Goal: Task Accomplishment & Management: Manage account settings

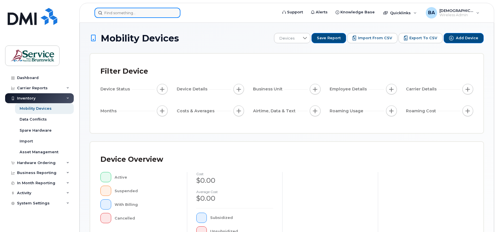
click at [115, 15] on input at bounding box center [138, 13] width 86 height 10
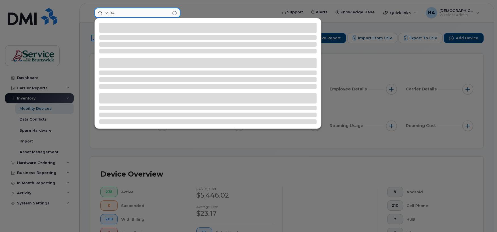
type input "3994"
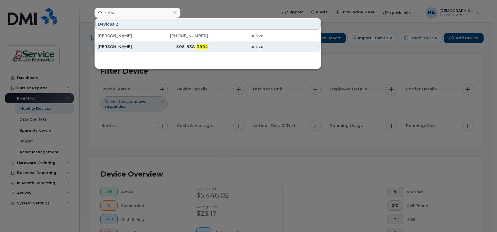
click at [185, 47] on div "506-838- 3994" at bounding box center [180, 47] width 55 height 6
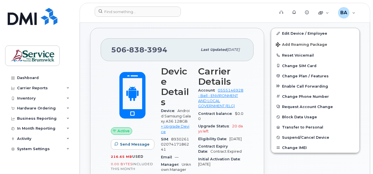
scroll to position [142, 0]
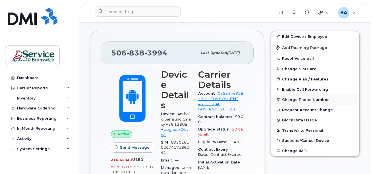
click at [294, 100] on button "Change Phone Number" at bounding box center [315, 99] width 88 height 10
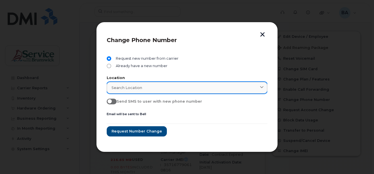
click at [123, 89] on span "Search location" at bounding box center [127, 87] width 31 height 5
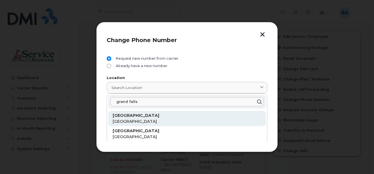
type input "grand falls"
click at [125, 117] on strong "Grand Falls" at bounding box center [136, 115] width 47 height 5
type input "Grand Falls"
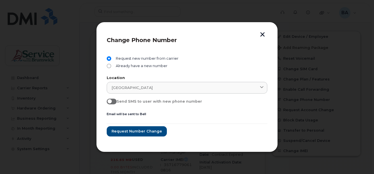
click at [115, 101] on span at bounding box center [112, 102] width 10 height 6
click at [111, 101] on input "Send SMS to user with new phone number" at bounding box center [109, 101] width 5 height 5
checkbox input "true"
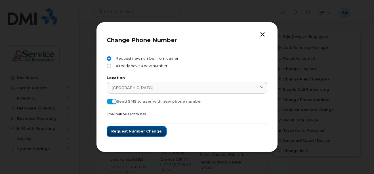
click at [131, 131] on span "Request number change" at bounding box center [136, 130] width 51 height 5
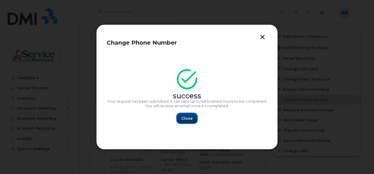
click at [186, 119] on span "Close" at bounding box center [186, 118] width 11 height 5
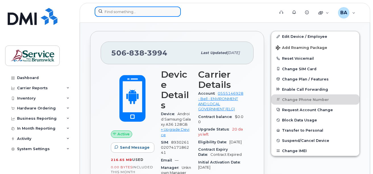
click at [128, 11] on input at bounding box center [138, 12] width 86 height 10
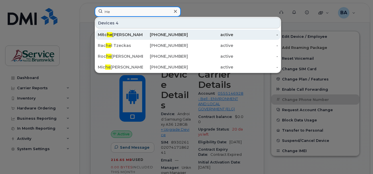
type input "H"
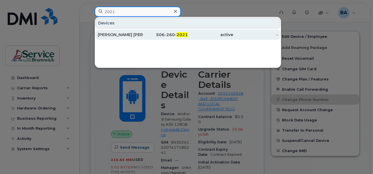
type input "2021"
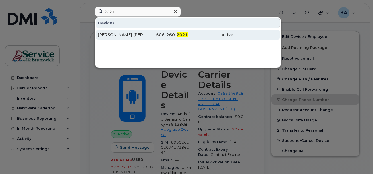
click at [124, 35] on div "Hélène Hachey Holland" at bounding box center [120, 35] width 45 height 6
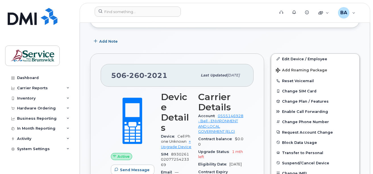
scroll to position [120, 0]
click at [288, 131] on button "Request Account Change" at bounding box center [315, 132] width 88 height 10
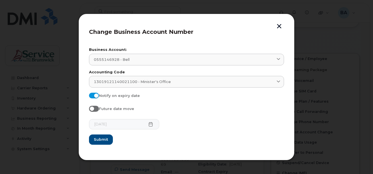
click at [107, 108] on span "Future date move" at bounding box center [116, 108] width 35 height 4
click at [93, 108] on input "Future date move" at bounding box center [91, 108] width 5 height 5
checkbox input "true"
click at [148, 125] on icon at bounding box center [150, 124] width 5 height 5
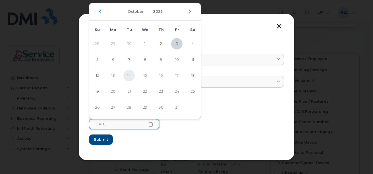
click at [130, 76] on span "14" at bounding box center [128, 75] width 11 height 11
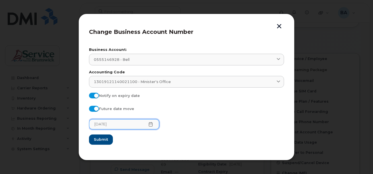
click at [148, 124] on icon at bounding box center [150, 124] width 5 height 5
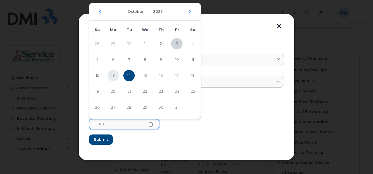
click at [112, 74] on span "13" at bounding box center [112, 75] width 11 height 11
type input "10/13/2025"
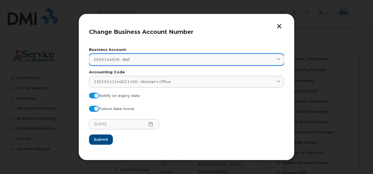
click at [143, 58] on div "0555146928 - Bell" at bounding box center [186, 59] width 185 height 5
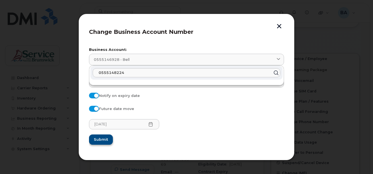
type input "0555148224"
click at [100, 142] on button "Submit" at bounding box center [100, 139] width 23 height 10
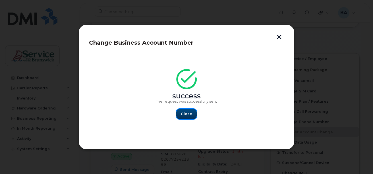
click at [188, 114] on span "Close" at bounding box center [186, 113] width 11 height 5
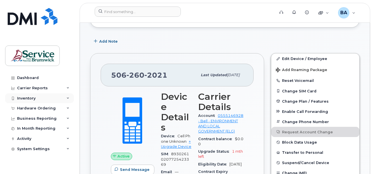
click at [28, 97] on div "Inventory" at bounding box center [26, 98] width 18 height 5
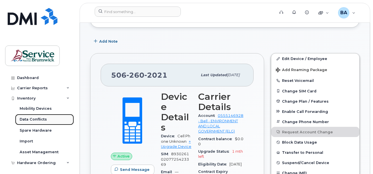
click at [30, 119] on div "Data Conflicts" at bounding box center [33, 119] width 27 height 5
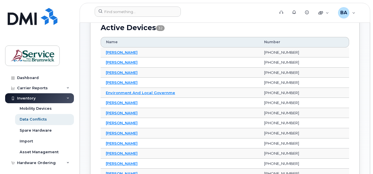
scroll to position [142, 0]
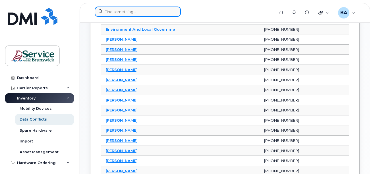
click at [140, 12] on input at bounding box center [138, 12] width 86 height 10
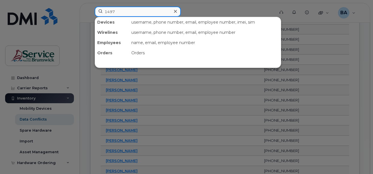
type input "1497"
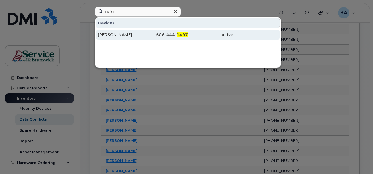
click at [110, 35] on div "Jillian Beals" at bounding box center [120, 35] width 45 height 6
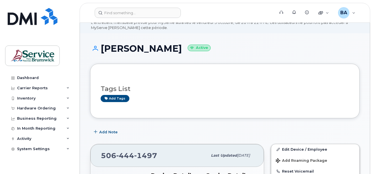
scroll to position [57, 0]
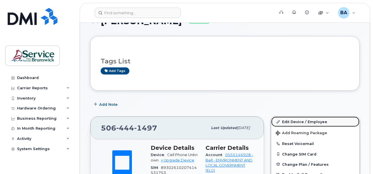
click at [286, 122] on link "Edit Device / Employee" at bounding box center [315, 121] width 88 height 10
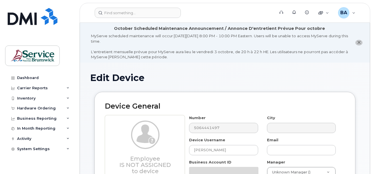
select select "35202462"
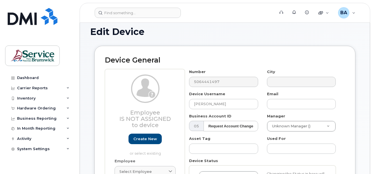
scroll to position [57, 0]
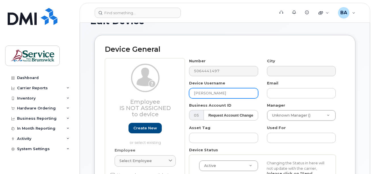
drag, startPoint x: 227, startPoint y: 94, endPoint x: 188, endPoint y: 90, distance: 39.6
click at [188, 90] on div "Device Username Jillian Beals" at bounding box center [224, 89] width 78 height 18
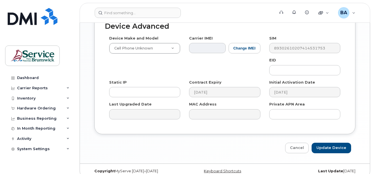
scroll to position [376, 0]
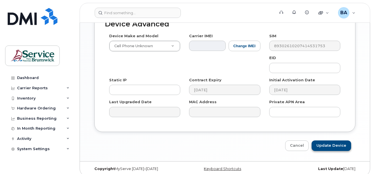
type input "SPARE"
click at [327, 140] on input "Update Device" at bounding box center [330, 145] width 39 height 11
type input "Saving..."
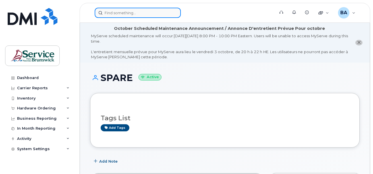
click at [169, 13] on input at bounding box center [138, 13] width 86 height 10
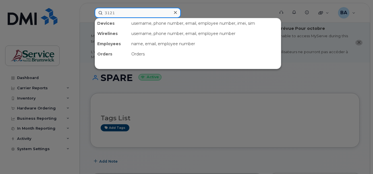
type input "3121"
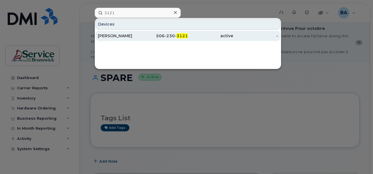
click at [167, 35] on div "506-230- 3121" at bounding box center [165, 36] width 45 height 6
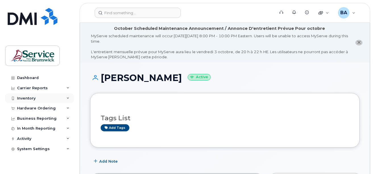
click at [21, 95] on div "Inventory" at bounding box center [39, 98] width 69 height 10
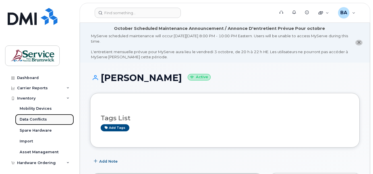
click at [35, 120] on div "Data Conflicts" at bounding box center [33, 119] width 27 height 5
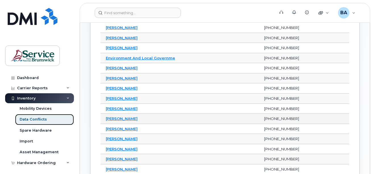
scroll to position [114, 0]
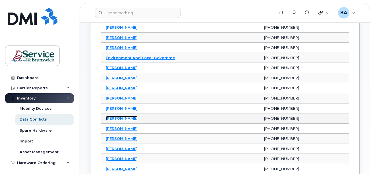
click at [115, 116] on link "[PERSON_NAME]" at bounding box center [122, 118] width 32 height 5
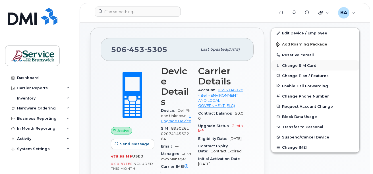
scroll to position [114, 0]
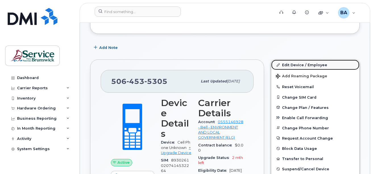
click at [291, 65] on link "Edit Device / Employee" at bounding box center [315, 65] width 88 height 10
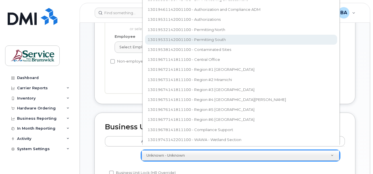
scroll to position [76, 0]
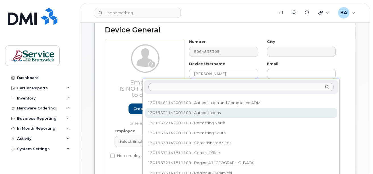
scroll to position [106, 0]
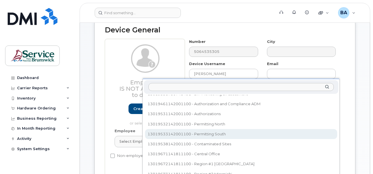
select select "35399974"
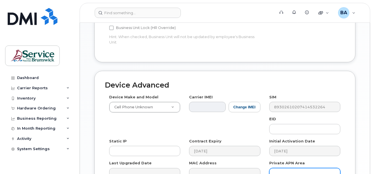
scroll to position [342, 0]
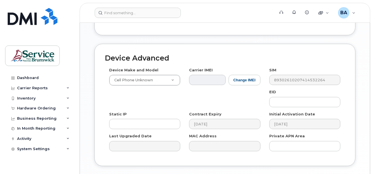
type input "Saving..."
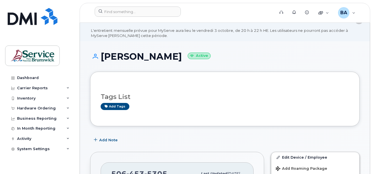
scroll to position [85, 0]
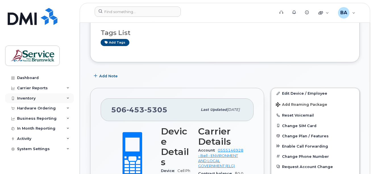
click at [21, 96] on div "Inventory" at bounding box center [26, 98] width 18 height 5
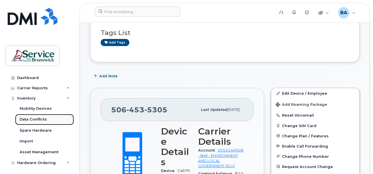
click at [24, 121] on div "Data Conflicts" at bounding box center [33, 119] width 27 height 5
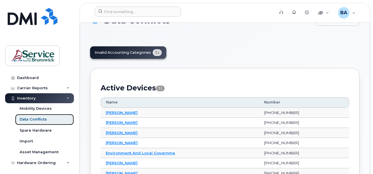
scroll to position [28, 0]
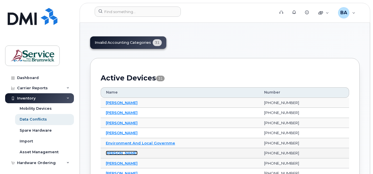
click at [120, 153] on link "[PERSON_NAME]" at bounding box center [122, 152] width 32 height 5
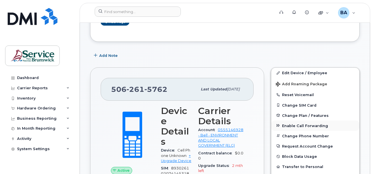
scroll to position [114, 0]
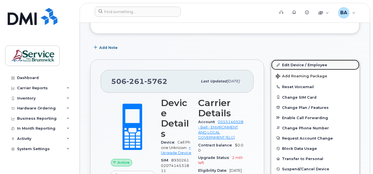
click at [300, 65] on link "Edit Device / Employee" at bounding box center [315, 65] width 88 height 10
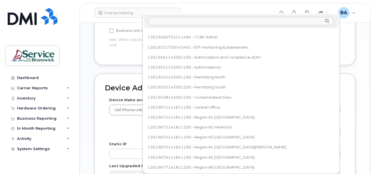
scroll to position [80, 0]
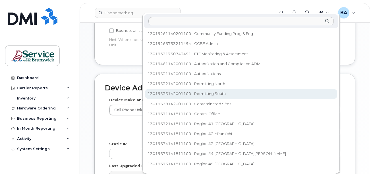
select select "35399974"
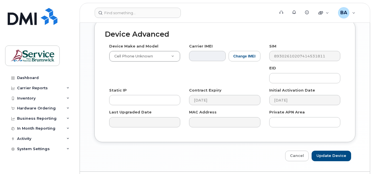
scroll to position [376, 0]
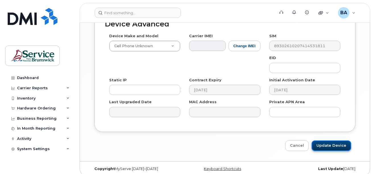
click at [339, 140] on input "Update Device" at bounding box center [330, 145] width 39 height 11
type input "Saving..."
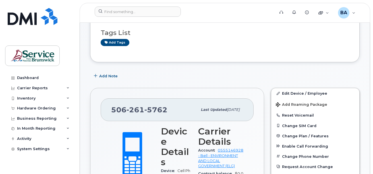
scroll to position [114, 0]
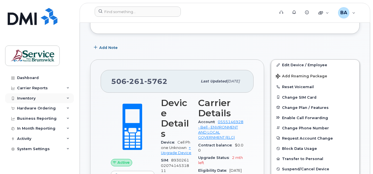
click at [26, 99] on div "Inventory" at bounding box center [26, 98] width 18 height 5
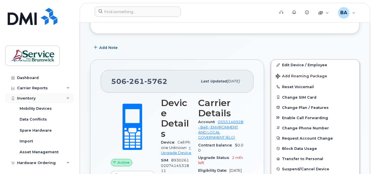
click at [28, 97] on div "Inventory" at bounding box center [26, 98] width 18 height 5
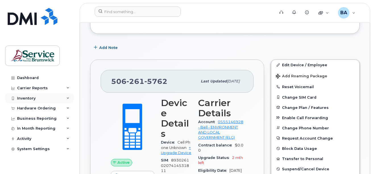
click at [28, 97] on div "Inventory" at bounding box center [26, 98] width 18 height 5
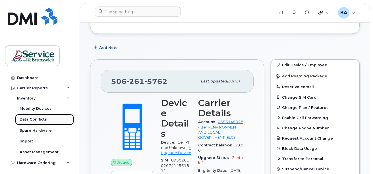
click at [34, 119] on div "Data Conflicts" at bounding box center [33, 119] width 27 height 5
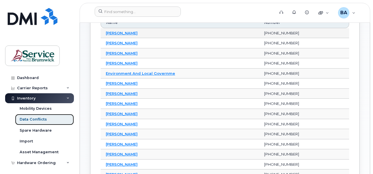
scroll to position [114, 0]
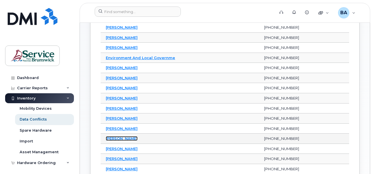
click at [119, 139] on link "Mark Glynn" at bounding box center [122, 138] width 32 height 5
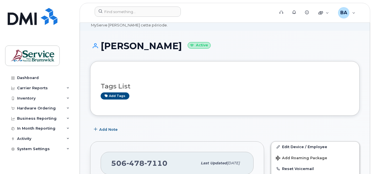
scroll to position [114, 0]
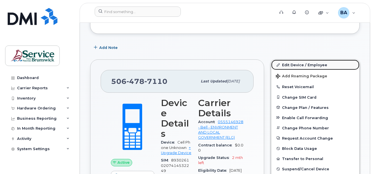
click at [300, 65] on link "Edit Device / Employee" at bounding box center [315, 65] width 88 height 10
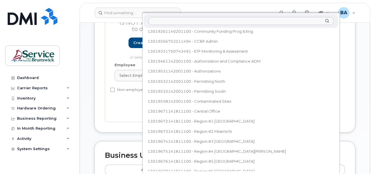
scroll to position [85, 0]
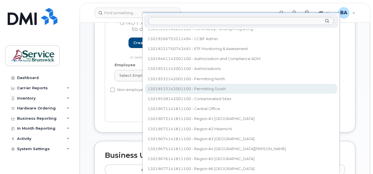
select select "35399974"
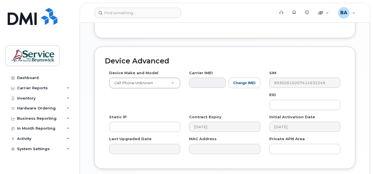
scroll to position [376, 0]
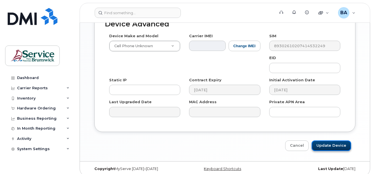
click at [334, 142] on input "Update Device" at bounding box center [330, 145] width 39 height 11
type input "Saving..."
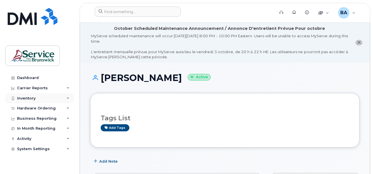
click at [20, 95] on div "Inventory" at bounding box center [39, 98] width 69 height 10
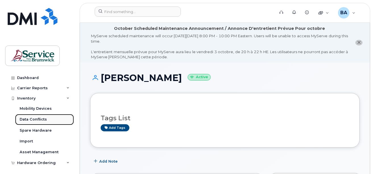
click at [26, 116] on link "Data Conflicts" at bounding box center [44, 119] width 59 height 11
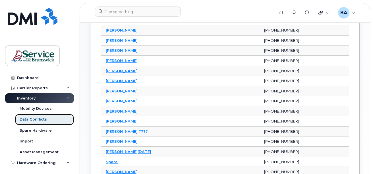
scroll to position [227, 0]
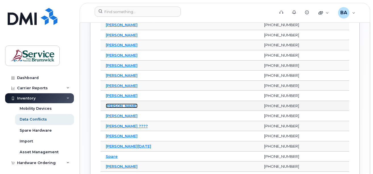
click at [117, 106] on link "[PERSON_NAME]" at bounding box center [122, 105] width 32 height 5
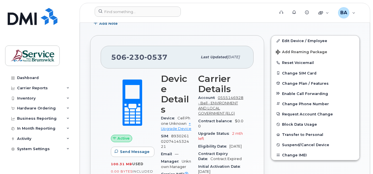
scroll to position [142, 0]
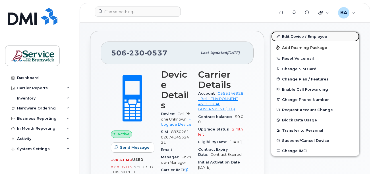
click at [313, 35] on link "Edit Device / Employee" at bounding box center [315, 36] width 88 height 10
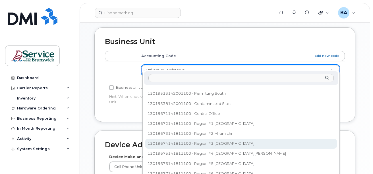
scroll to position [137, 0]
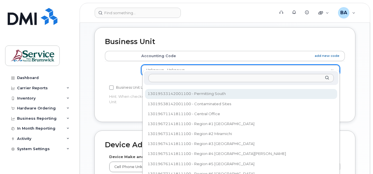
select select "35399974"
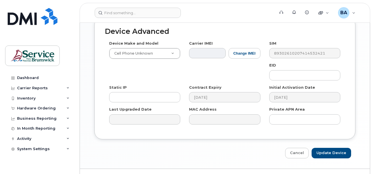
scroll to position [369, 0]
click at [336, 147] on input "Update Device" at bounding box center [330, 152] width 39 height 11
type input "Saving..."
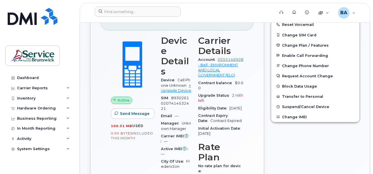
scroll to position [85, 0]
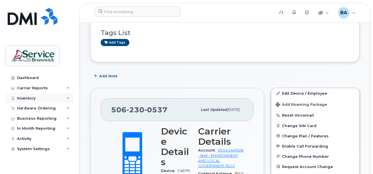
click at [32, 96] on div "Inventory" at bounding box center [26, 98] width 18 height 5
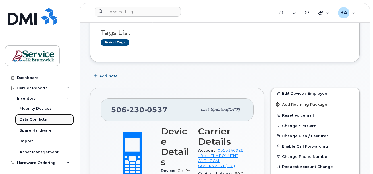
click at [28, 120] on div "Data Conflicts" at bounding box center [33, 119] width 27 height 5
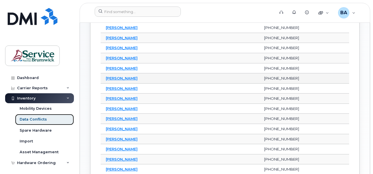
scroll to position [227, 0]
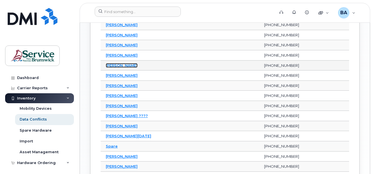
click at [114, 67] on link "[PERSON_NAME]" at bounding box center [122, 65] width 32 height 5
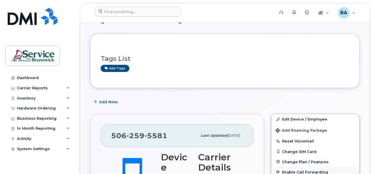
scroll to position [114, 0]
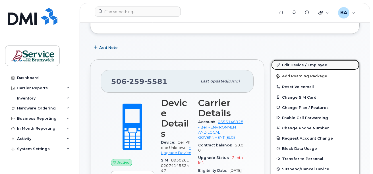
click at [287, 63] on link "Edit Device / Employee" at bounding box center [315, 65] width 88 height 10
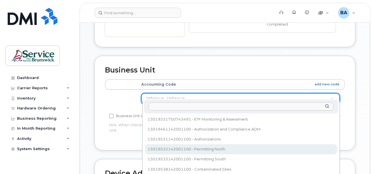
scroll to position [109, 0]
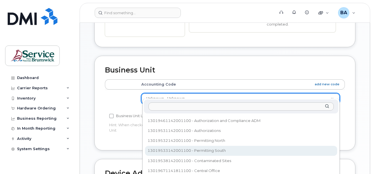
select select "35399974"
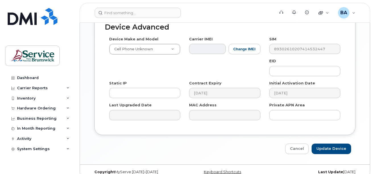
scroll to position [376, 0]
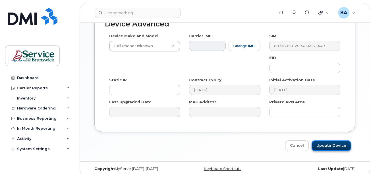
click at [326, 141] on input "Update Device" at bounding box center [330, 145] width 39 height 11
type input "Saving..."
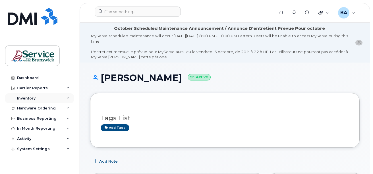
click at [31, 98] on div "Inventory" at bounding box center [26, 98] width 18 height 5
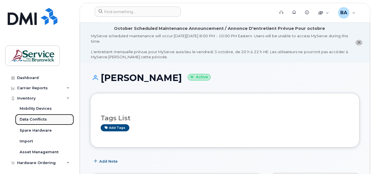
click at [40, 119] on div "Data Conflicts" at bounding box center [33, 119] width 27 height 5
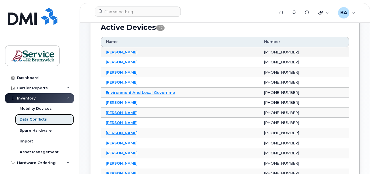
scroll to position [85, 0]
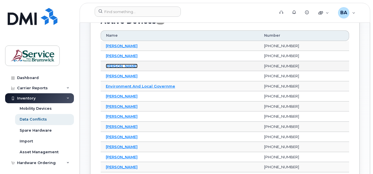
click at [120, 67] on link "[PERSON_NAME]" at bounding box center [122, 66] width 32 height 5
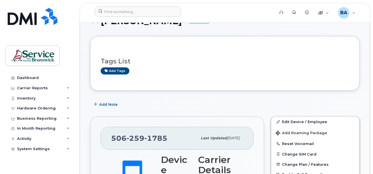
scroll to position [142, 0]
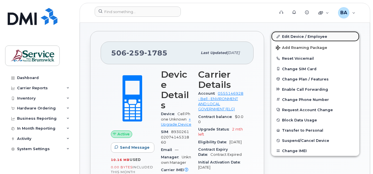
click at [286, 35] on link "Edit Device / Employee" at bounding box center [315, 36] width 88 height 10
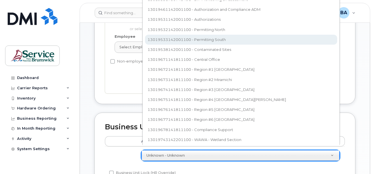
scroll to position [76, 0]
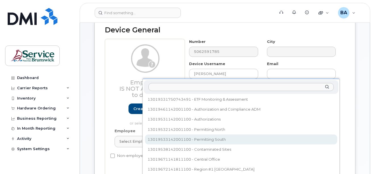
select select "35399974"
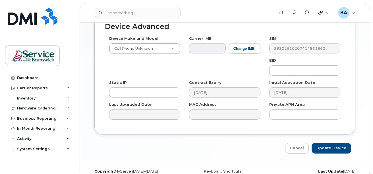
scroll to position [376, 0]
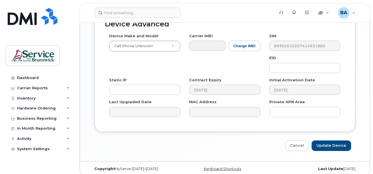
click at [342, 143] on input "Update Device" at bounding box center [330, 145] width 39 height 11
type input "Saving..."
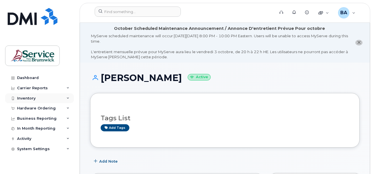
click at [25, 98] on div "Inventory" at bounding box center [26, 98] width 18 height 5
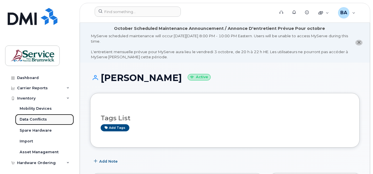
click at [30, 120] on div "Data Conflicts" at bounding box center [33, 119] width 27 height 5
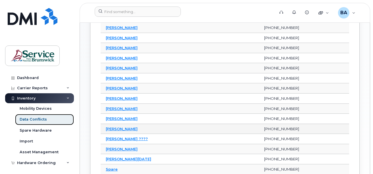
scroll to position [199, 0]
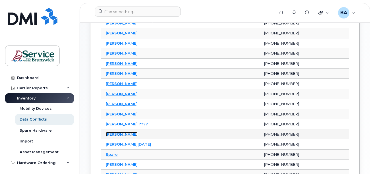
click at [131, 135] on link "Sheryl Johnstone" at bounding box center [122, 134] width 32 height 5
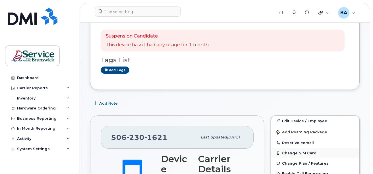
scroll to position [114, 0]
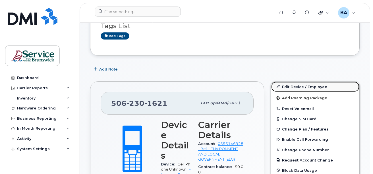
click at [285, 87] on link "Edit Device / Employee" at bounding box center [315, 86] width 88 height 10
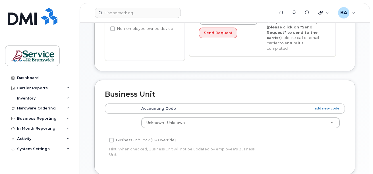
scroll to position [227, 0]
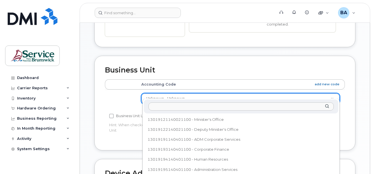
drag, startPoint x: 319, startPoint y: 91, endPoint x: 312, endPoint y: 94, distance: 7.1
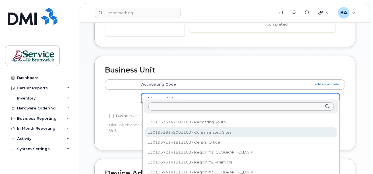
scroll to position [109, 0]
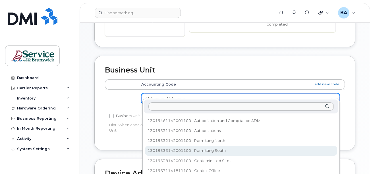
select select "35399974"
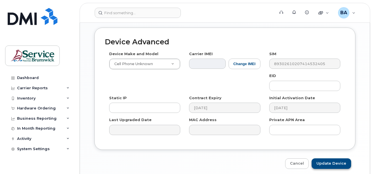
scroll to position [376, 0]
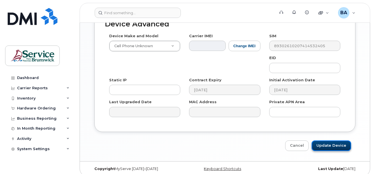
click at [325, 140] on input "Update Device" at bounding box center [330, 145] width 39 height 11
type input "Saving..."
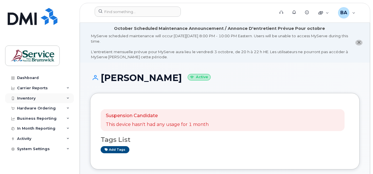
click at [25, 97] on div "Inventory" at bounding box center [26, 98] width 18 height 5
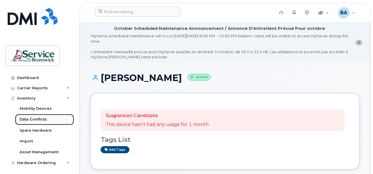
click at [36, 117] on div "Data Conflicts" at bounding box center [33, 119] width 27 height 5
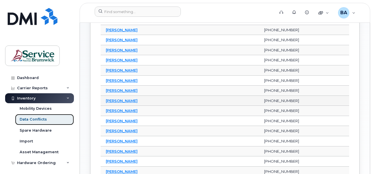
scroll to position [142, 0]
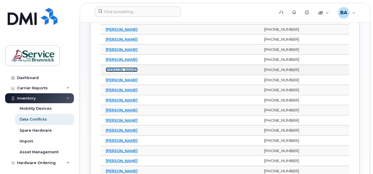
click at [107, 72] on link "[PERSON_NAME]" at bounding box center [122, 69] width 32 height 5
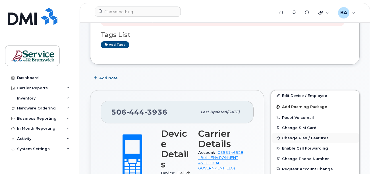
scroll to position [142, 0]
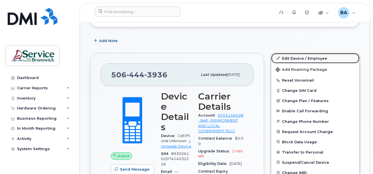
click at [311, 58] on link "Edit Device / Employee" at bounding box center [315, 58] width 88 height 10
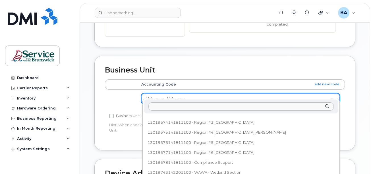
scroll to position [130, 0]
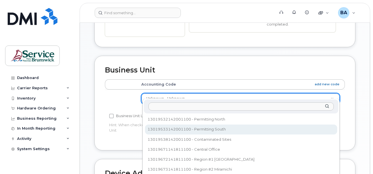
select select "35399974"
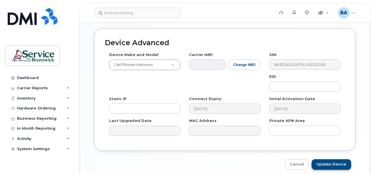
scroll to position [376, 0]
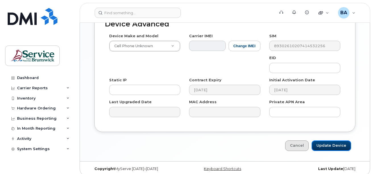
drag, startPoint x: 328, startPoint y: 141, endPoint x: 320, endPoint y: 139, distance: 8.5
click at [328, 141] on input "Update Device" at bounding box center [330, 145] width 39 height 11
type input "Saving..."
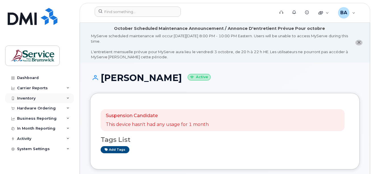
click at [24, 99] on div "Inventory" at bounding box center [26, 98] width 18 height 5
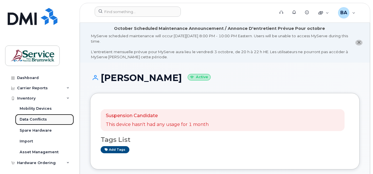
click at [24, 119] on div "Data Conflicts" at bounding box center [33, 119] width 27 height 5
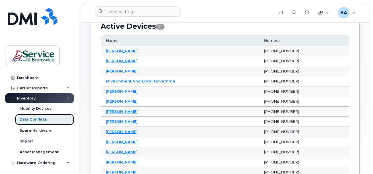
scroll to position [85, 0]
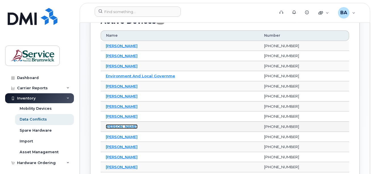
click at [117, 127] on link "[PERSON_NAME]" at bounding box center [122, 126] width 32 height 5
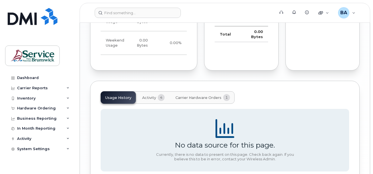
scroll to position [457, 0]
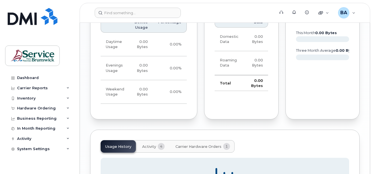
click at [195, 144] on span "Carrier Hardware Orders" at bounding box center [198, 146] width 46 height 5
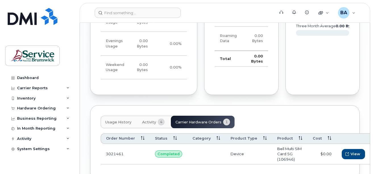
scroll to position [510, 0]
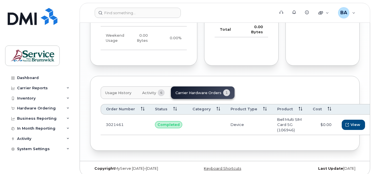
click at [150, 91] on span "Activity" at bounding box center [149, 93] width 14 height 5
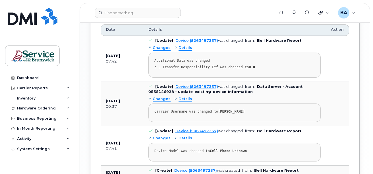
scroll to position [624, 0]
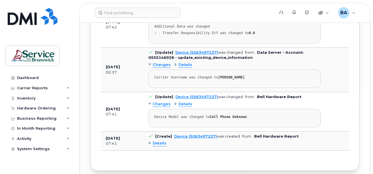
click at [168, 78] on pre "Carrier Username was changed to LAURA LAVIGNE" at bounding box center [234, 78] width 172 height 18
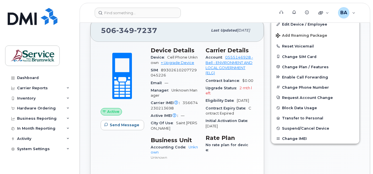
scroll to position [141, 0]
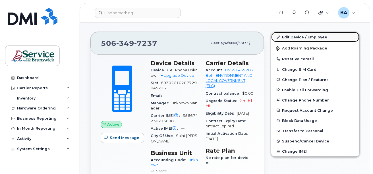
click at [286, 37] on link "Edit Device / Employee" at bounding box center [315, 37] width 88 height 10
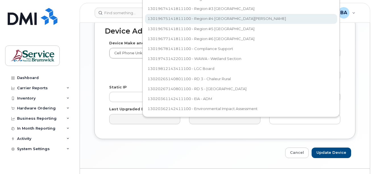
scroll to position [247, 0]
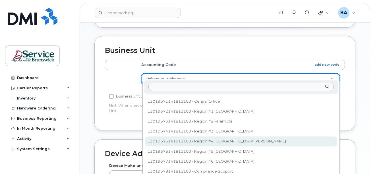
click at [208, 21] on body "Support Alerts Knowledge Base Quicklinks Suspend / Cancel Device Change SIM Car…" at bounding box center [186, 30] width 373 height 555
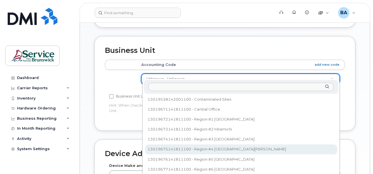
select select "35848228"
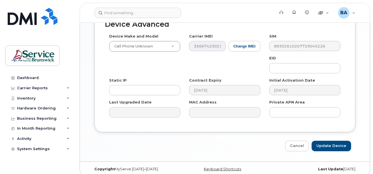
scroll to position [376, 0]
click at [328, 140] on input "Update Device" at bounding box center [330, 145] width 39 height 11
type input "Saving..."
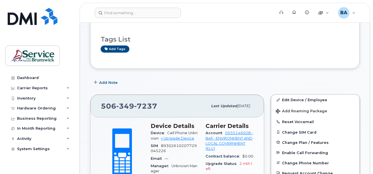
scroll to position [85, 0]
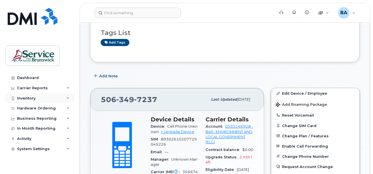
click at [26, 98] on div "Inventory" at bounding box center [26, 98] width 18 height 5
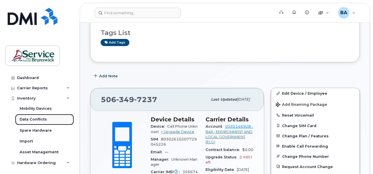
click at [32, 119] on div "Data Conflicts" at bounding box center [33, 119] width 27 height 5
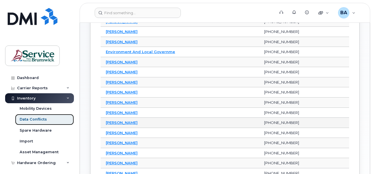
scroll to position [114, 0]
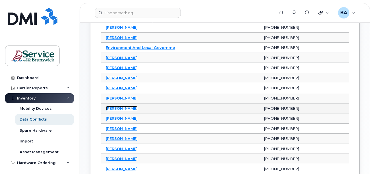
click at [115, 109] on link "Mark Langford" at bounding box center [122, 108] width 32 height 5
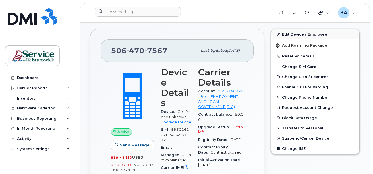
scroll to position [114, 0]
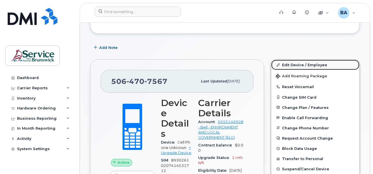
click at [286, 64] on link "Edit Device / Employee" at bounding box center [315, 65] width 88 height 10
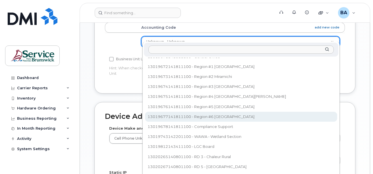
scroll to position [134, 0]
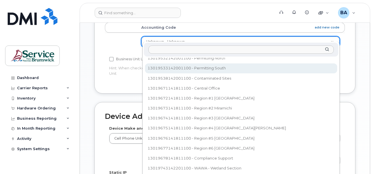
select select "35399974"
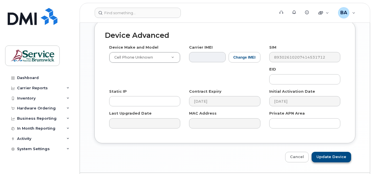
scroll to position [376, 0]
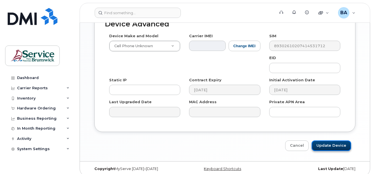
click at [328, 140] on input "Update Device" at bounding box center [330, 145] width 39 height 11
type input "Saving..."
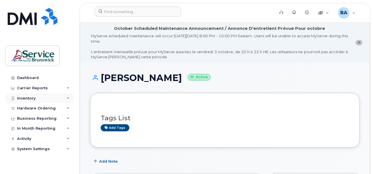
click at [21, 96] on div "Inventory" at bounding box center [26, 98] width 18 height 5
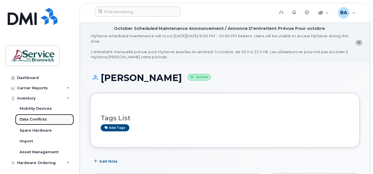
click at [31, 116] on link "Data Conflicts" at bounding box center [44, 119] width 59 height 11
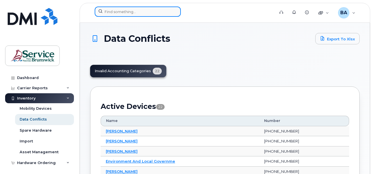
click at [127, 11] on input at bounding box center [138, 12] width 86 height 10
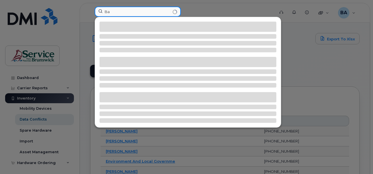
type input "B"
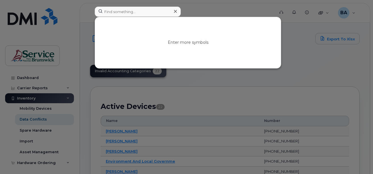
click at [284, 85] on div at bounding box center [186, 87] width 373 height 174
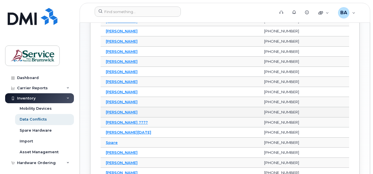
scroll to position [199, 0]
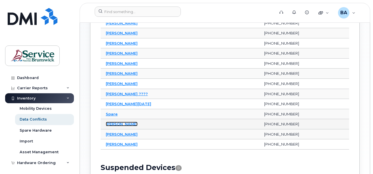
click at [129, 124] on link "[PERSON_NAME]" at bounding box center [122, 124] width 32 height 5
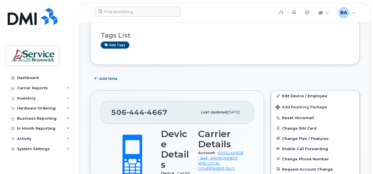
scroll to position [85, 0]
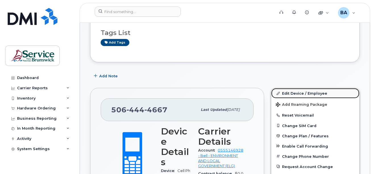
click at [289, 92] on link "Edit Device / Employee" at bounding box center [315, 93] width 88 height 10
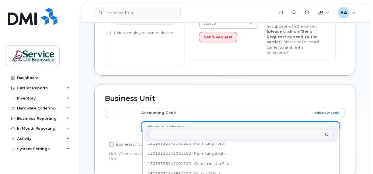
scroll to position [141, 0]
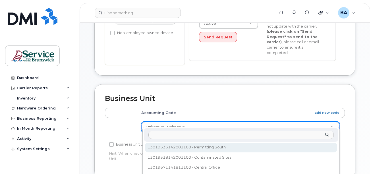
select select "35399974"
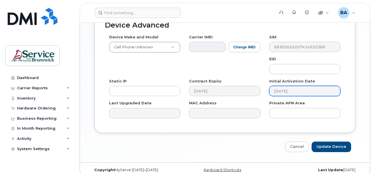
scroll to position [376, 0]
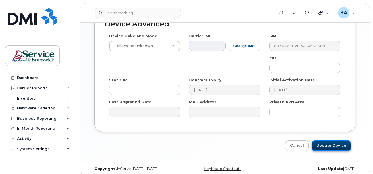
click at [320, 142] on input "Update Device" at bounding box center [330, 145] width 39 height 11
type input "Saving..."
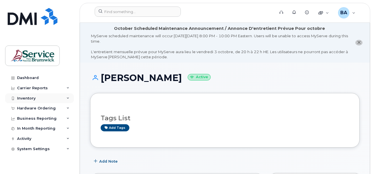
click at [22, 99] on div "Inventory" at bounding box center [26, 98] width 18 height 5
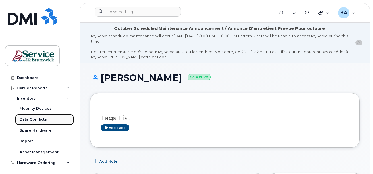
click at [24, 120] on div "Data Conflicts" at bounding box center [33, 119] width 27 height 5
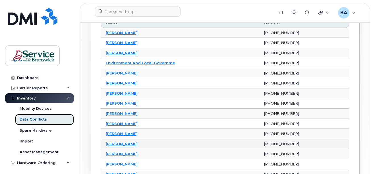
scroll to position [114, 0]
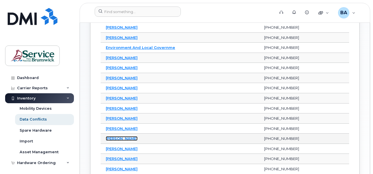
click at [116, 139] on link "Mylene Beaulieu" at bounding box center [122, 138] width 32 height 5
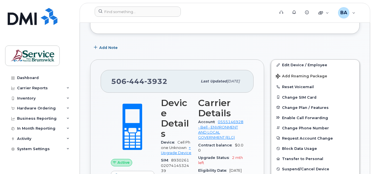
scroll to position [142, 0]
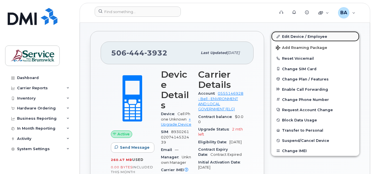
click at [298, 38] on link "Edit Device / Employee" at bounding box center [315, 36] width 88 height 10
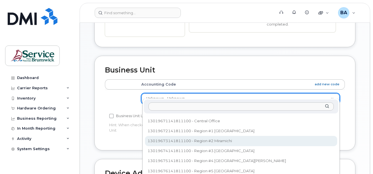
scroll to position [130, 0]
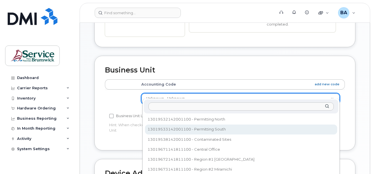
select select "35399974"
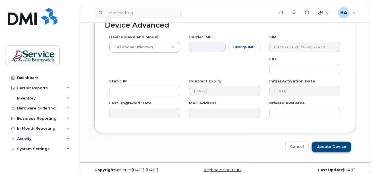
scroll to position [376, 0]
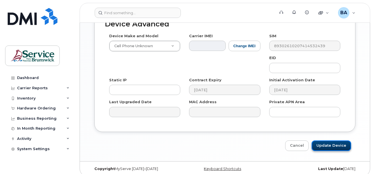
click at [323, 140] on input "Update Device" at bounding box center [330, 145] width 39 height 11
type input "Saving..."
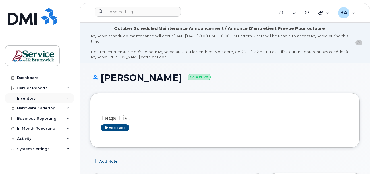
click at [26, 101] on div "Inventory" at bounding box center [39, 98] width 69 height 10
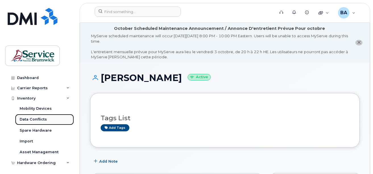
click at [24, 119] on div "Data Conflicts" at bounding box center [33, 119] width 27 height 5
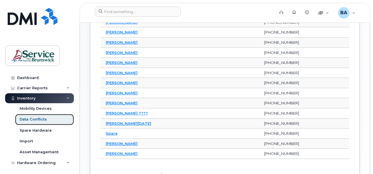
scroll to position [170, 0]
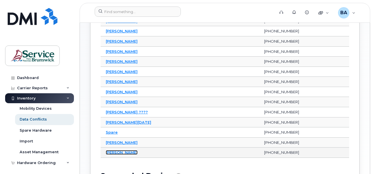
click at [114, 153] on link "[PERSON_NAME]" at bounding box center [122, 152] width 32 height 5
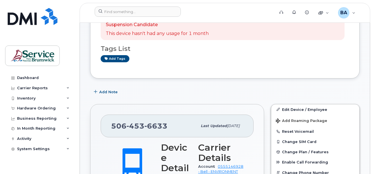
scroll to position [114, 0]
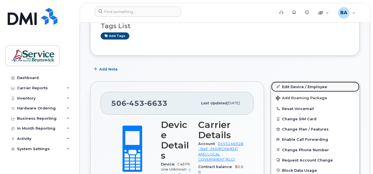
click at [312, 86] on link "Edit Device / Employee" at bounding box center [315, 86] width 88 height 10
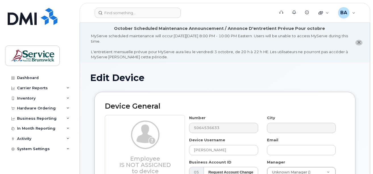
select select "34532060"
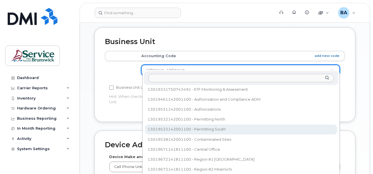
scroll to position [101, 0]
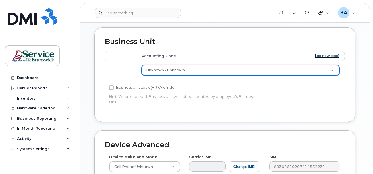
click at [330, 53] on link "add new code" at bounding box center [326, 55] width 25 height 5
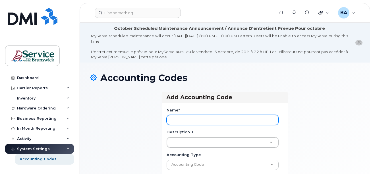
click at [274, 122] on input "Name *" at bounding box center [222, 120] width 112 height 10
paste input "13019535142101100"
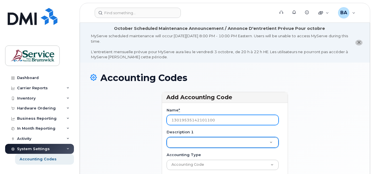
type input "13019535142101100"
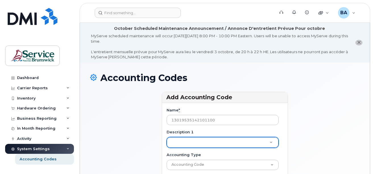
paste input "Waste Diversion"
type input "Waste Diversion"
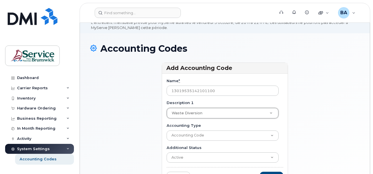
scroll to position [76, 0]
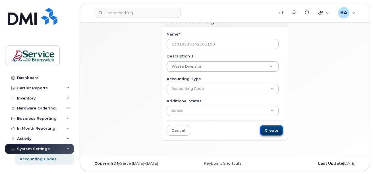
click at [269, 127] on input "Create" at bounding box center [271, 130] width 23 height 11
type input "Saving..."
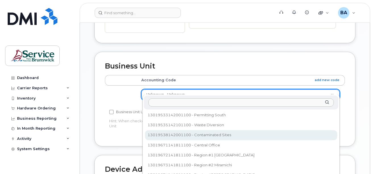
scroll to position [140, 0]
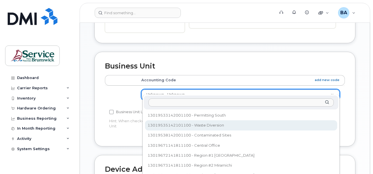
select select "36177112"
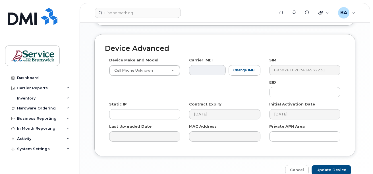
scroll to position [397, 0]
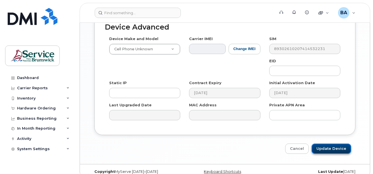
click at [331, 143] on input "Update Device" at bounding box center [330, 148] width 39 height 11
type input "Saving..."
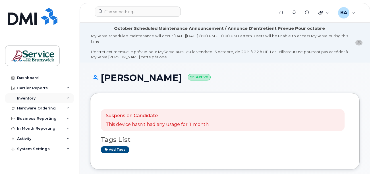
click at [24, 98] on div "Inventory" at bounding box center [26, 98] width 18 height 5
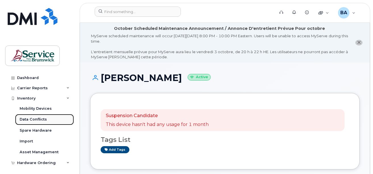
click at [26, 117] on div "Data Conflicts" at bounding box center [33, 119] width 27 height 5
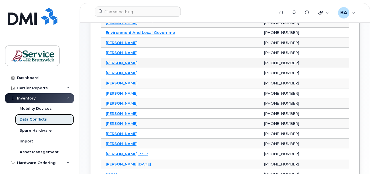
scroll to position [142, 0]
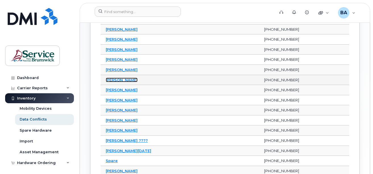
click at [120, 81] on link "[PERSON_NAME]" at bounding box center [122, 80] width 32 height 5
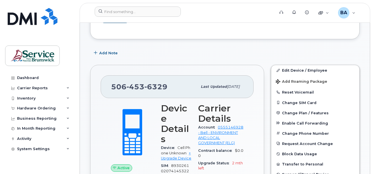
scroll to position [85, 0]
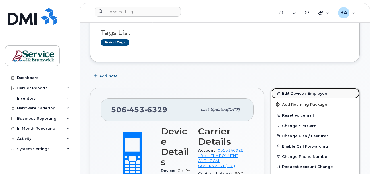
click at [295, 93] on link "Edit Device / Employee" at bounding box center [315, 93] width 88 height 10
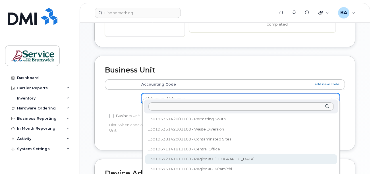
scroll to position [140, 0]
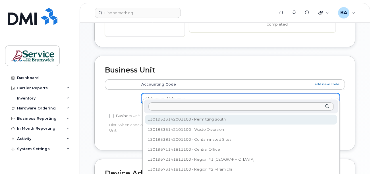
select select "35399974"
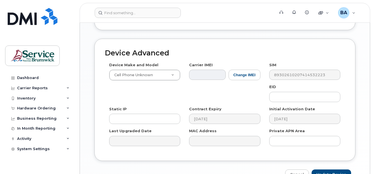
scroll to position [376, 0]
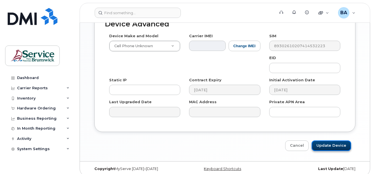
click at [319, 140] on input "Update Device" at bounding box center [330, 145] width 39 height 11
type input "Saving..."
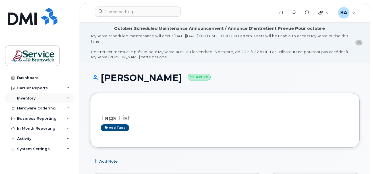
click at [23, 100] on div "Inventory" at bounding box center [26, 98] width 18 height 5
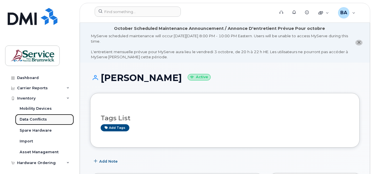
click at [24, 118] on div "Data Conflicts" at bounding box center [33, 119] width 27 height 5
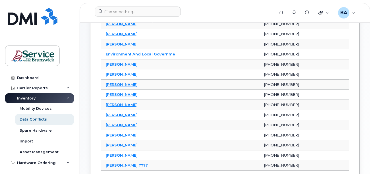
scroll to position [114, 0]
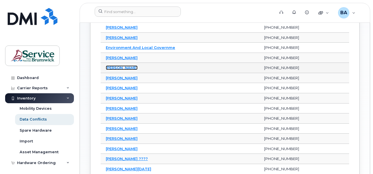
click at [113, 68] on link "[PERSON_NAME]" at bounding box center [122, 67] width 32 height 5
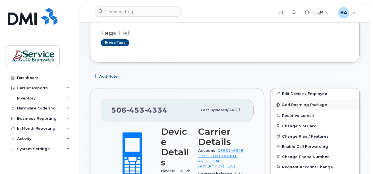
scroll to position [85, 0]
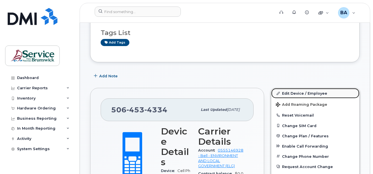
click at [294, 95] on link "Edit Device / Employee" at bounding box center [315, 93] width 88 height 10
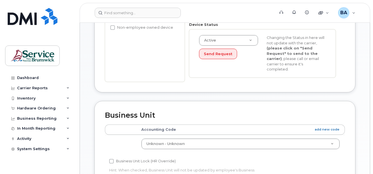
scroll to position [210, 0]
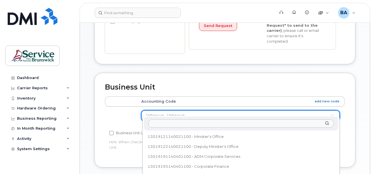
drag, startPoint x: 316, startPoint y: 111, endPoint x: 313, endPoint y: 110, distance: 3.6
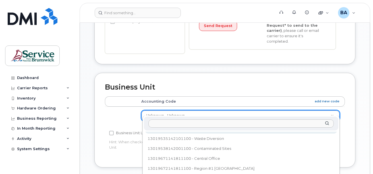
scroll to position [139, 0]
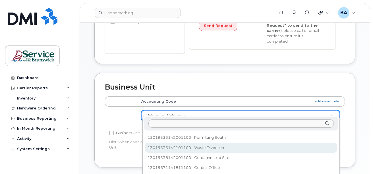
select select "36177112"
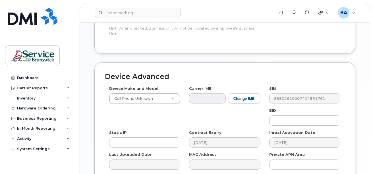
scroll to position [376, 0]
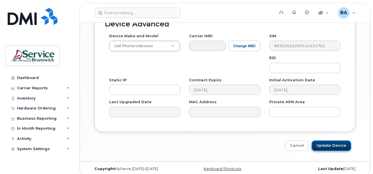
click at [326, 140] on input "Update Device" at bounding box center [330, 145] width 39 height 11
type input "Saving..."
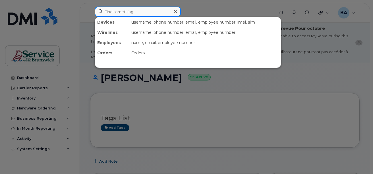
click at [131, 11] on input at bounding box center [138, 12] width 86 height 10
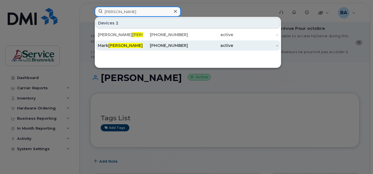
type input "[PERSON_NAME]"
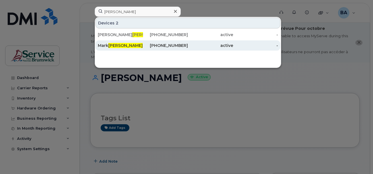
click at [112, 45] on span "[PERSON_NAME]" at bounding box center [125, 45] width 34 height 5
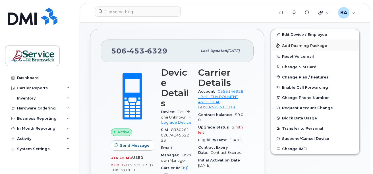
scroll to position [142, 0]
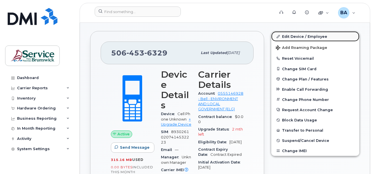
click at [295, 37] on link "Edit Device / Employee" at bounding box center [315, 36] width 88 height 10
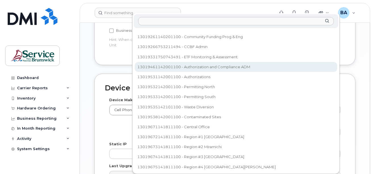
scroll to position [85, 0]
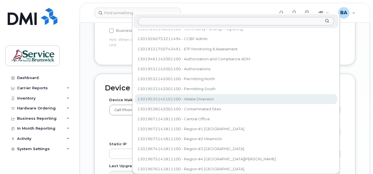
select select "36177112"
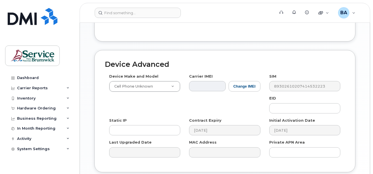
scroll to position [376, 0]
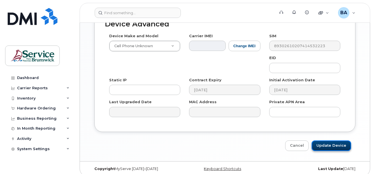
drag, startPoint x: 330, startPoint y: 140, endPoint x: 323, endPoint y: 139, distance: 7.1
click at [330, 141] on input "Update Device" at bounding box center [330, 145] width 39 height 11
type input "Saving..."
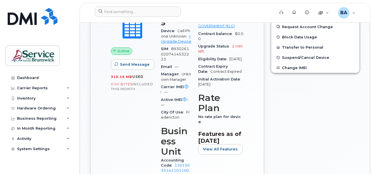
scroll to position [227, 0]
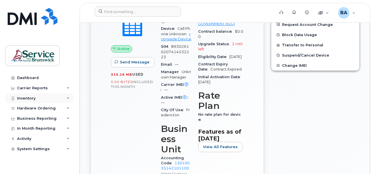
click at [32, 99] on div "Inventory" at bounding box center [26, 98] width 18 height 5
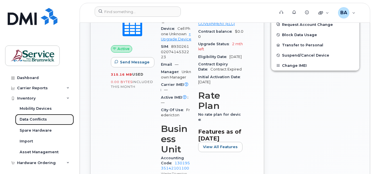
click at [29, 118] on div "Data Conflicts" at bounding box center [33, 119] width 27 height 5
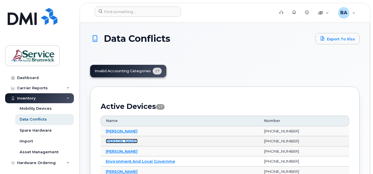
click at [130, 142] on link "Catherine Lambert" at bounding box center [122, 141] width 32 height 5
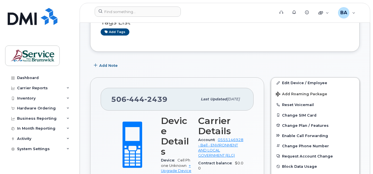
scroll to position [142, 0]
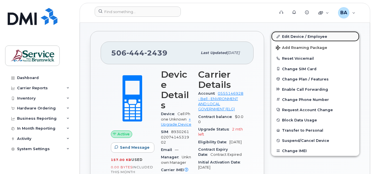
click at [285, 35] on link "Edit Device / Employee" at bounding box center [315, 36] width 88 height 10
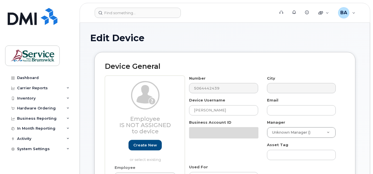
select select "34532060"
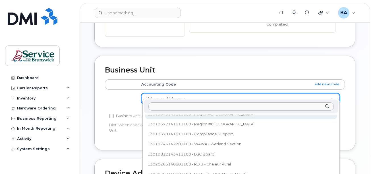
scroll to position [220, 0]
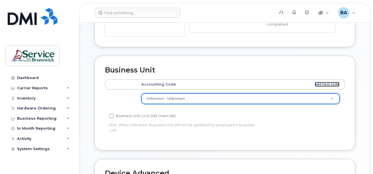
click at [322, 82] on link "add new code" at bounding box center [326, 84] width 25 height 5
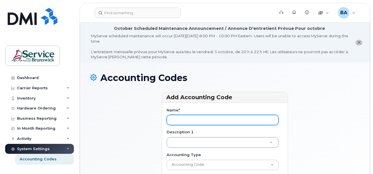
click at [269, 118] on input "Name *" at bounding box center [222, 120] width 112 height 10
paste input "13019742142201100"
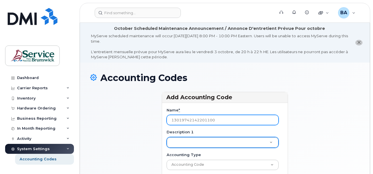
type input "13019742142201100"
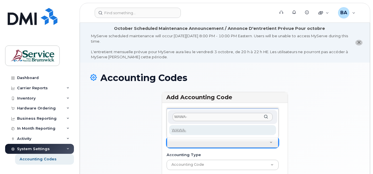
click at [200, 117] on input "WAWA-" at bounding box center [222, 117] width 100 height 8
paste input "Watercourse Section"
type input "WAWA-Watercourse Section"
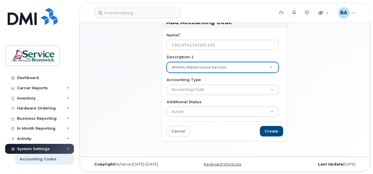
scroll to position [76, 0]
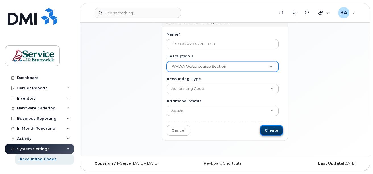
click at [275, 131] on input "Create" at bounding box center [271, 130] width 23 height 11
type input "Saving..."
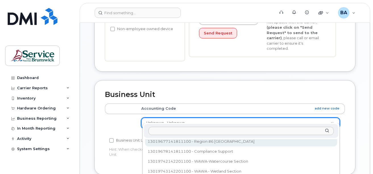
scroll to position [242, 0]
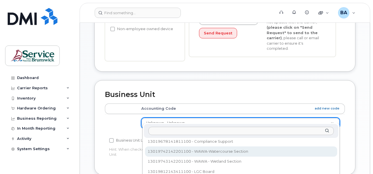
select select "36177114"
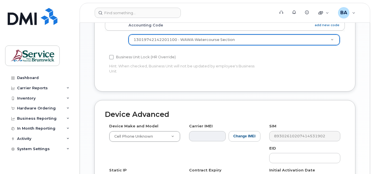
scroll to position [369, 0]
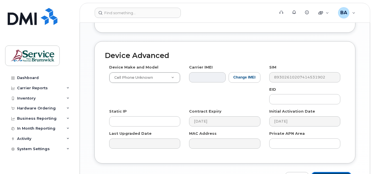
click at [335, 172] on input "Update Device" at bounding box center [330, 177] width 39 height 11
type input "Saving..."
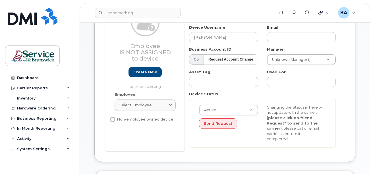
scroll to position [114, 0]
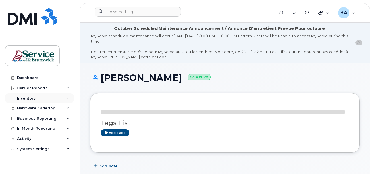
click at [23, 98] on div "Inventory" at bounding box center [26, 98] width 18 height 5
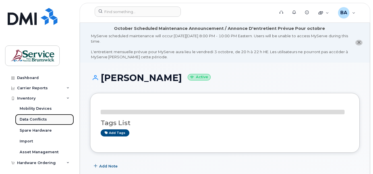
click at [23, 119] on div "Data Conflicts" at bounding box center [33, 119] width 27 height 5
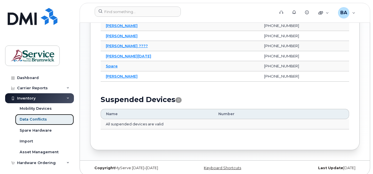
scroll to position [211, 0]
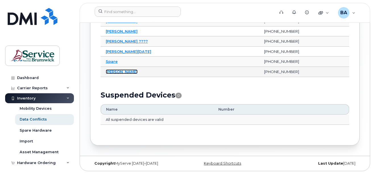
click at [113, 71] on link "[PERSON_NAME]" at bounding box center [122, 71] width 32 height 5
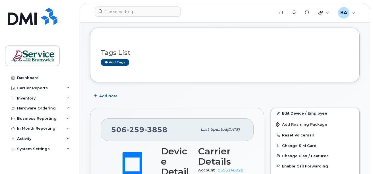
scroll to position [57, 0]
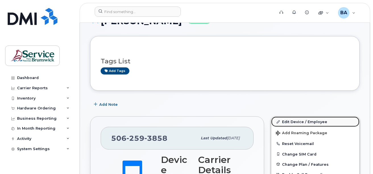
click at [288, 120] on link "Edit Device / Employee" at bounding box center [315, 121] width 88 height 10
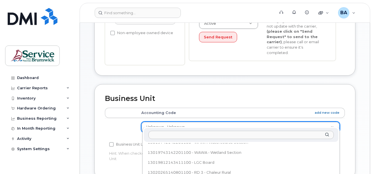
scroll to position [242, 0]
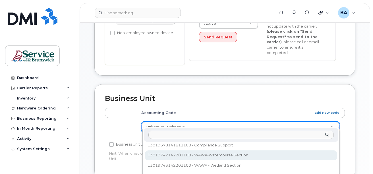
select select "36177114"
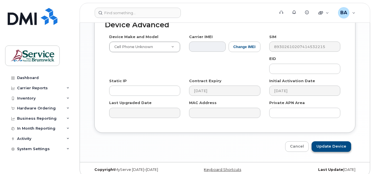
scroll to position [376, 0]
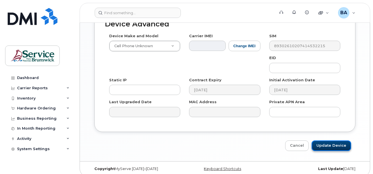
click at [327, 140] on input "Update Device" at bounding box center [330, 145] width 39 height 11
type input "Saving..."
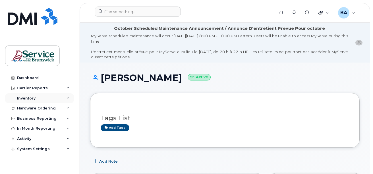
click at [27, 97] on div "Inventory" at bounding box center [26, 98] width 18 height 5
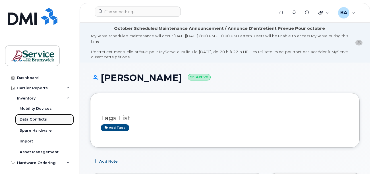
click at [35, 118] on div "Data Conflicts" at bounding box center [33, 119] width 27 height 5
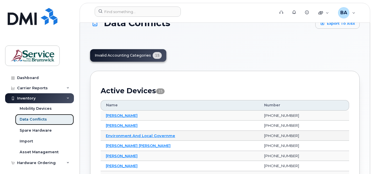
scroll to position [28, 0]
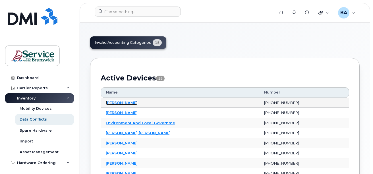
click at [115, 102] on link "Ashley Dimarco" at bounding box center [122, 102] width 32 height 5
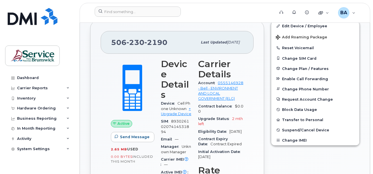
scroll to position [85, 0]
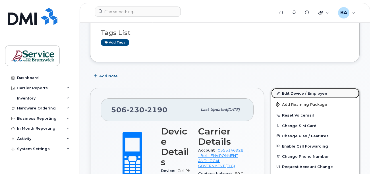
click at [292, 93] on link "Edit Device / Employee" at bounding box center [315, 93] width 88 height 10
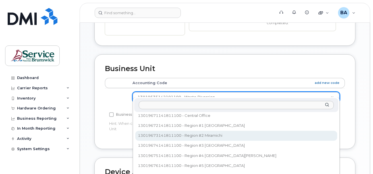
scroll to position [227, 0]
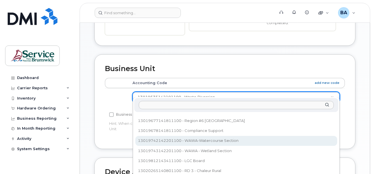
select select "36177114"
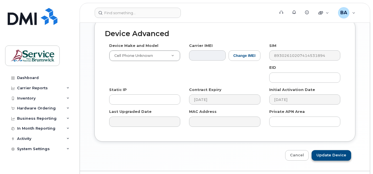
scroll to position [371, 0]
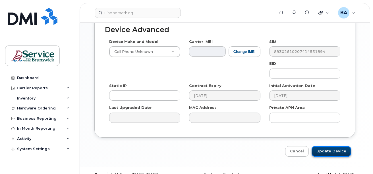
click at [334, 148] on input "Update Device" at bounding box center [330, 151] width 39 height 11
type input "Saving..."
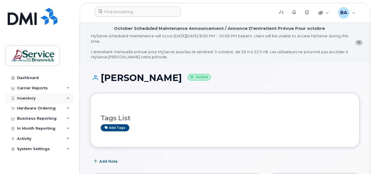
click at [37, 99] on div "Inventory" at bounding box center [39, 98] width 69 height 10
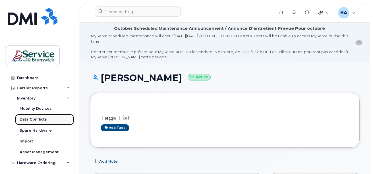
click at [30, 117] on div "Data Conflicts" at bounding box center [33, 119] width 27 height 5
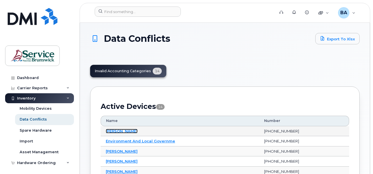
click at [112, 129] on link "[PERSON_NAME]" at bounding box center [122, 131] width 32 height 5
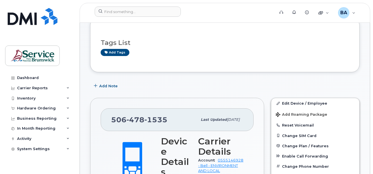
scroll to position [85, 0]
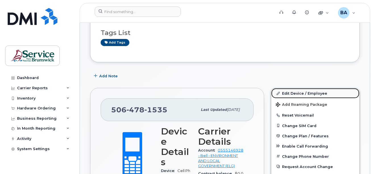
click at [293, 92] on link "Edit Device / Employee" at bounding box center [315, 93] width 88 height 10
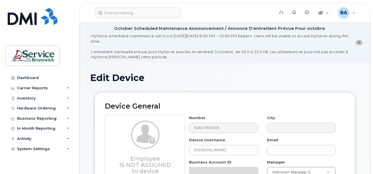
select select "34532060"
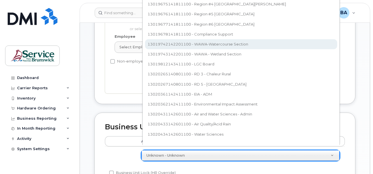
scroll to position [76, 0]
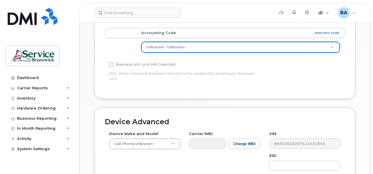
scroll to position [371, 0]
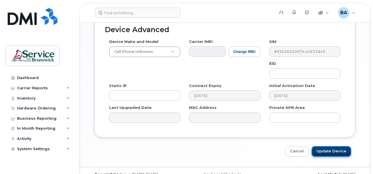
click at [336, 146] on input "Update Device" at bounding box center [330, 151] width 39 height 11
type input "Saving..."
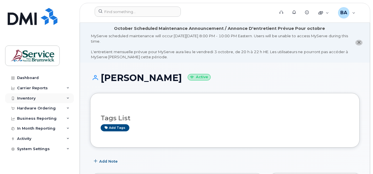
click at [24, 99] on div "Inventory" at bounding box center [26, 98] width 18 height 5
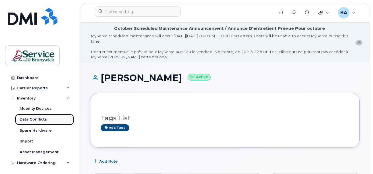
click at [33, 120] on div "Data Conflicts" at bounding box center [33, 119] width 27 height 5
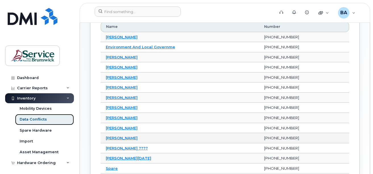
scroll to position [114, 0]
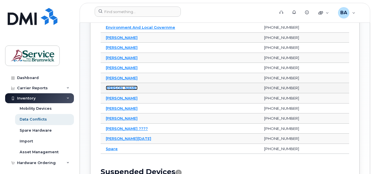
click at [125, 88] on link "[PERSON_NAME]" at bounding box center [122, 87] width 32 height 5
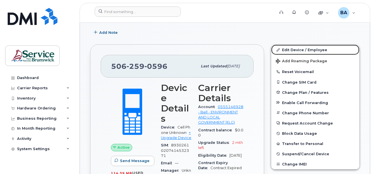
scroll to position [85, 0]
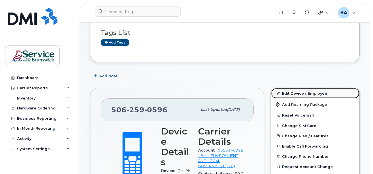
click at [296, 94] on link "Edit Device / Employee" at bounding box center [315, 93] width 88 height 10
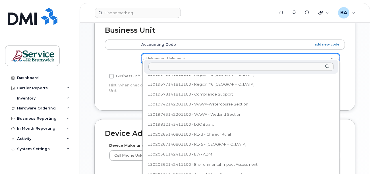
scroll to position [235, 0]
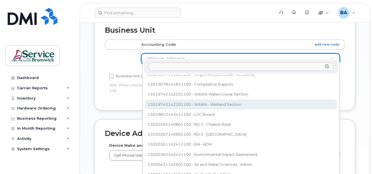
select select "35848242"
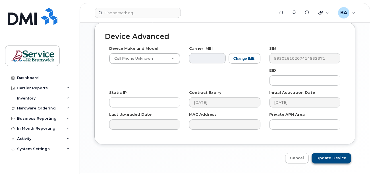
scroll to position [376, 0]
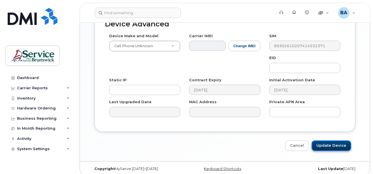
click at [319, 140] on input "Update Device" at bounding box center [330, 145] width 39 height 11
type input "Saving..."
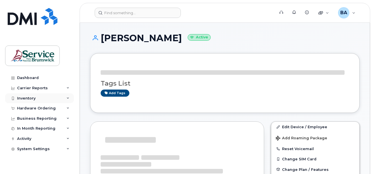
click at [25, 97] on div "Inventory" at bounding box center [26, 98] width 18 height 5
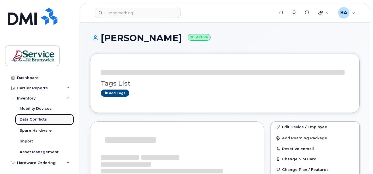
click at [26, 118] on div "Data Conflicts" at bounding box center [33, 119] width 27 height 5
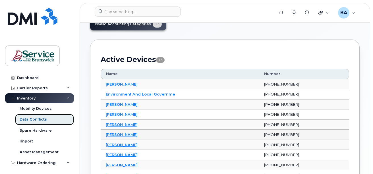
scroll to position [57, 0]
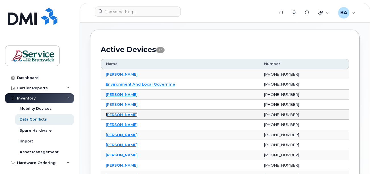
click at [118, 115] on link "Joe Chamberlain" at bounding box center [122, 114] width 32 height 5
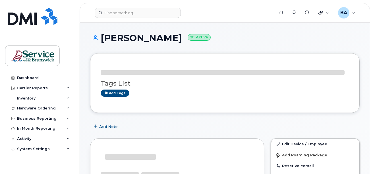
scroll to position [125, 0]
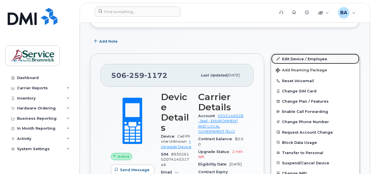
click at [293, 59] on link "Edit Device / Employee" at bounding box center [315, 59] width 88 height 10
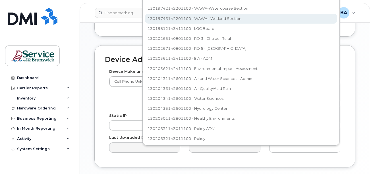
scroll to position [247, 0]
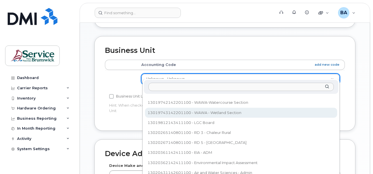
click at [192, 22] on body "Support Alerts Knowledge Base Quicklinks Suspend / Cancel Device Change SIM Car…" at bounding box center [186, 30] width 373 height 555
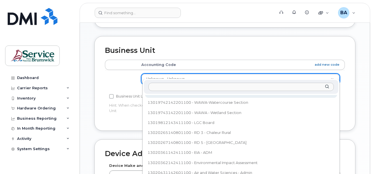
scroll to position [240, 0]
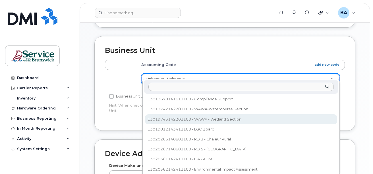
select select "35848242"
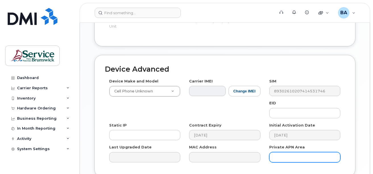
scroll to position [360, 0]
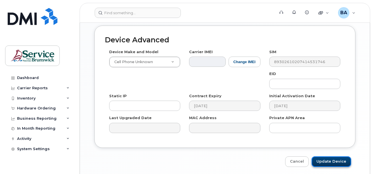
click at [331, 156] on input "Update Device" at bounding box center [330, 161] width 39 height 11
type input "Saving..."
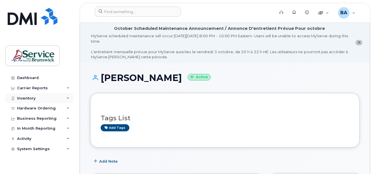
click at [25, 95] on div "Inventory" at bounding box center [39, 98] width 69 height 10
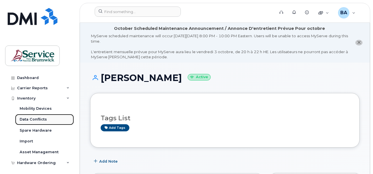
click at [25, 119] on div "Data Conflicts" at bounding box center [33, 119] width 27 height 5
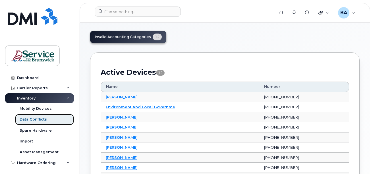
scroll to position [28, 0]
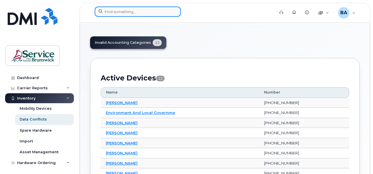
click at [133, 16] on input at bounding box center [138, 12] width 86 height 10
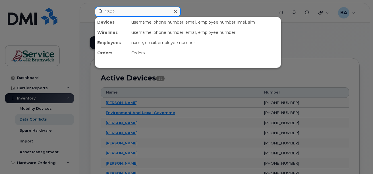
type input "1302"
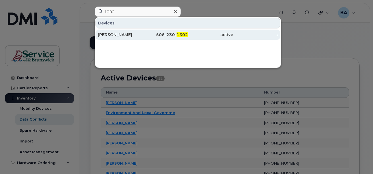
click at [127, 35] on div "[PERSON_NAME]" at bounding box center [120, 35] width 45 height 6
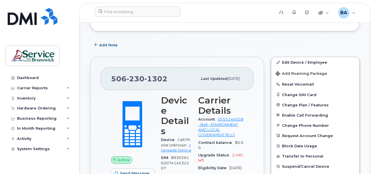
scroll to position [114, 0]
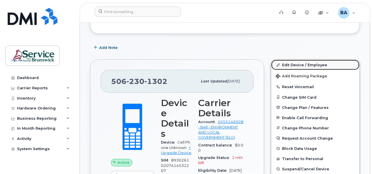
click at [294, 66] on link "Edit Device / Employee" at bounding box center [315, 65] width 88 height 10
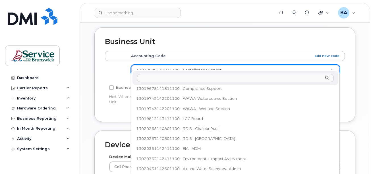
scroll to position [242, 0]
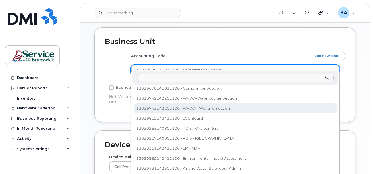
select select "35848242"
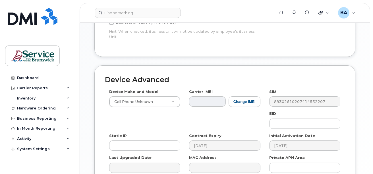
scroll to position [341, 0]
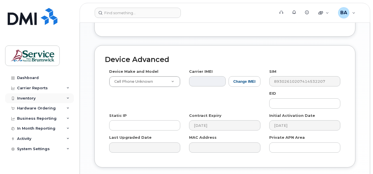
click at [28, 100] on div "Inventory" at bounding box center [26, 98] width 18 height 5
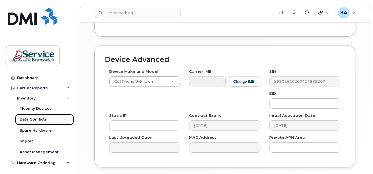
click at [31, 117] on div "Data Conflicts" at bounding box center [33, 119] width 27 height 5
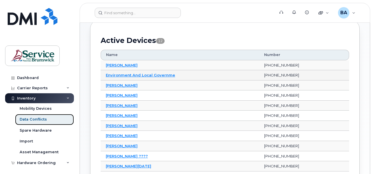
scroll to position [57, 0]
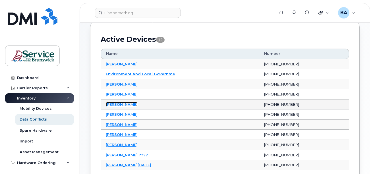
click at [127, 103] on link "Mallory Hamid" at bounding box center [122, 104] width 32 height 5
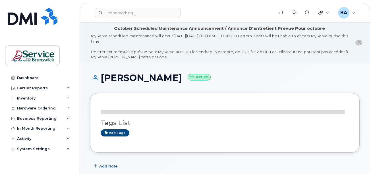
click at [290, 127] on div "Tags List Add tags" at bounding box center [225, 125] width 248 height 22
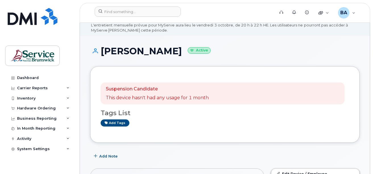
scroll to position [114, 0]
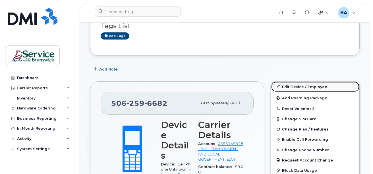
click at [294, 86] on link "Edit Device / Employee" at bounding box center [315, 86] width 88 height 10
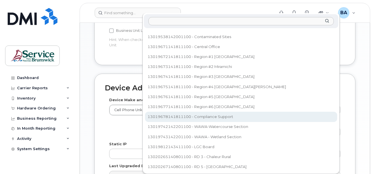
scroll to position [101, 0]
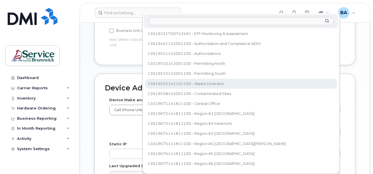
select select "36177112"
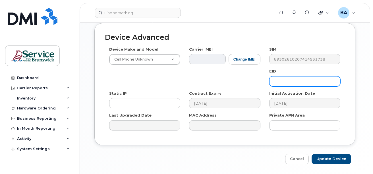
scroll to position [376, 0]
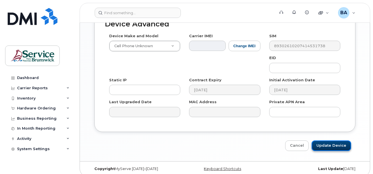
click at [325, 142] on input "Update Device" at bounding box center [330, 145] width 39 height 11
type input "Saving..."
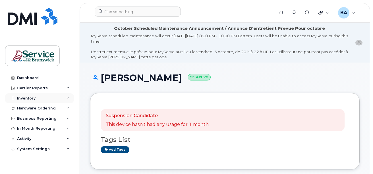
click at [20, 100] on div "Inventory" at bounding box center [26, 98] width 18 height 5
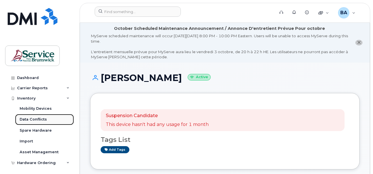
click at [26, 118] on div "Data Conflicts" at bounding box center [33, 119] width 27 height 5
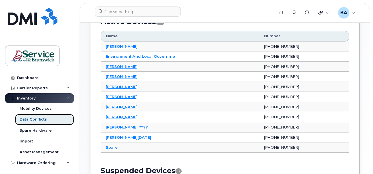
scroll to position [93, 0]
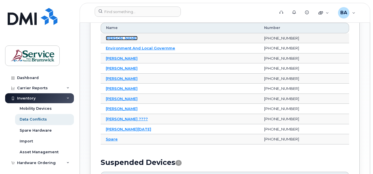
click at [115, 38] on link "[PERSON_NAME]" at bounding box center [122, 38] width 32 height 5
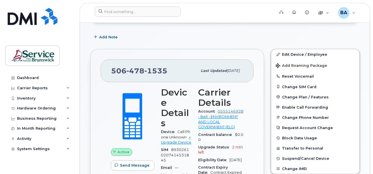
scroll to position [142, 0]
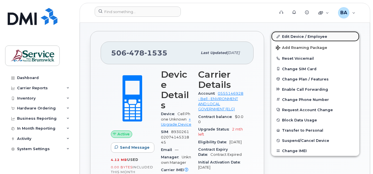
click at [291, 36] on link "Edit Device / Employee" at bounding box center [315, 36] width 88 height 10
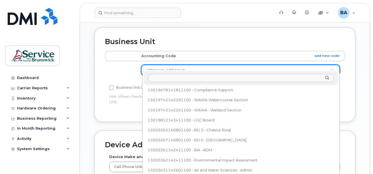
scroll to position [235, 0]
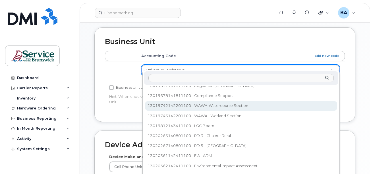
select select "36177114"
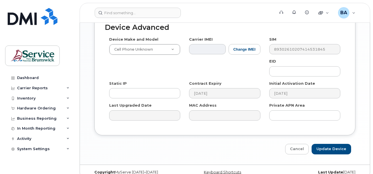
scroll to position [376, 0]
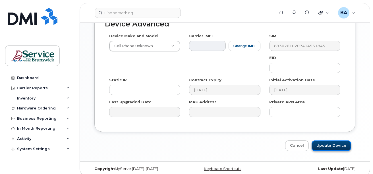
click at [332, 141] on input "Update Device" at bounding box center [330, 145] width 39 height 11
type input "Saving..."
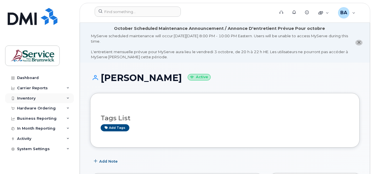
click at [22, 97] on div "Inventory" at bounding box center [26, 98] width 18 height 5
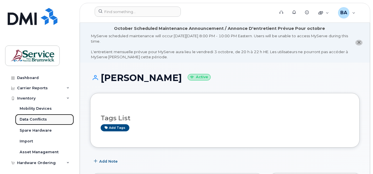
click at [24, 118] on div "Data Conflicts" at bounding box center [33, 119] width 27 height 5
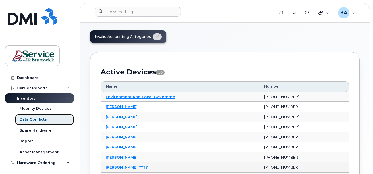
scroll to position [85, 0]
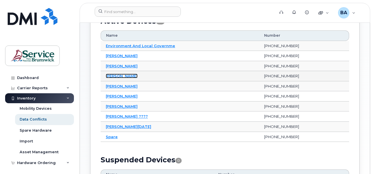
click at [114, 74] on link "[PERSON_NAME]" at bounding box center [122, 76] width 32 height 5
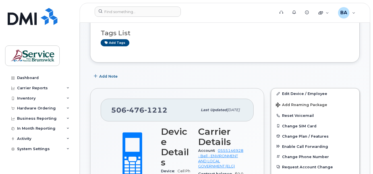
scroll to position [85, 0]
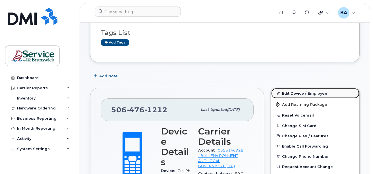
click at [301, 92] on link "Edit Device / Employee" at bounding box center [315, 93] width 88 height 10
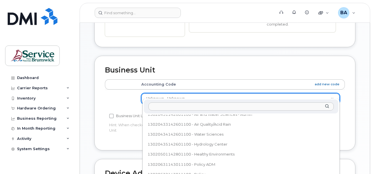
scroll to position [320, 0]
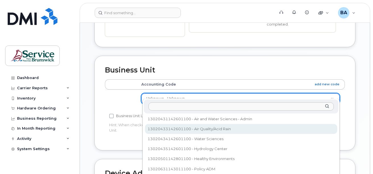
select select "35399490"
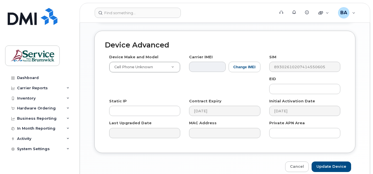
scroll to position [369, 0]
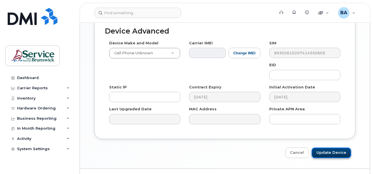
click at [330, 147] on input "Update Device" at bounding box center [330, 152] width 39 height 11
type input "Saving..."
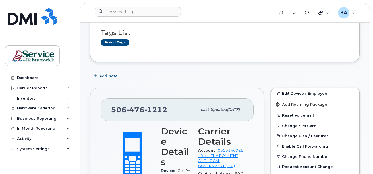
scroll to position [142, 0]
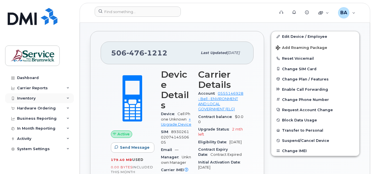
click at [29, 97] on div "Inventory" at bounding box center [26, 98] width 18 height 5
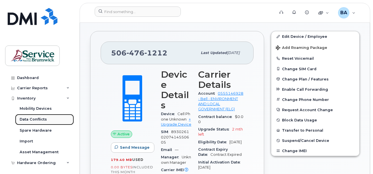
click at [26, 119] on div "Data Conflicts" at bounding box center [33, 119] width 27 height 5
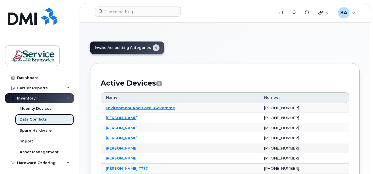
scroll to position [85, 0]
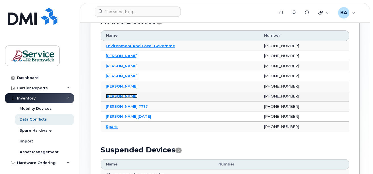
click at [121, 96] on link "[PERSON_NAME]" at bounding box center [122, 96] width 32 height 5
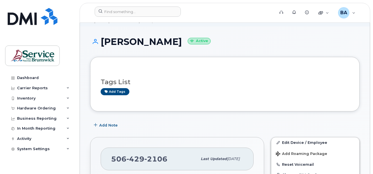
scroll to position [85, 0]
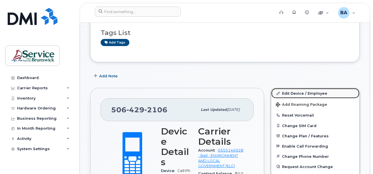
click at [291, 93] on link "Edit Device / Employee" at bounding box center [315, 93] width 88 height 10
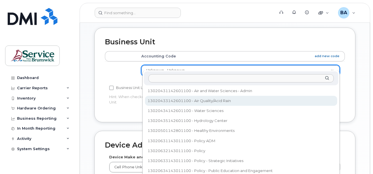
scroll to position [256, 0]
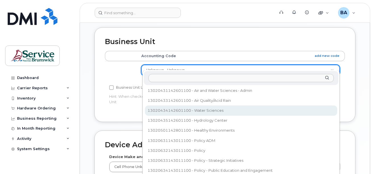
select select "35995820"
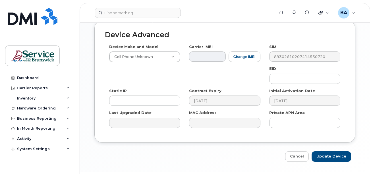
scroll to position [369, 0]
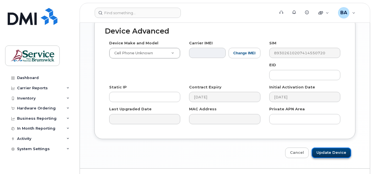
click at [321, 147] on input "Update Device" at bounding box center [330, 152] width 39 height 11
type input "Saving..."
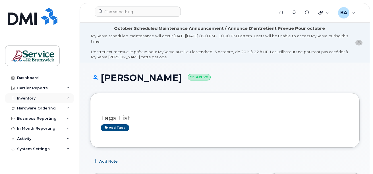
click at [29, 98] on div "Inventory" at bounding box center [26, 98] width 18 height 5
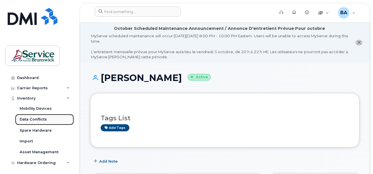
click at [41, 122] on div "Data Conflicts" at bounding box center [33, 119] width 27 height 5
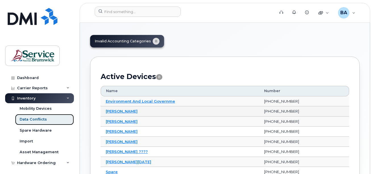
scroll to position [57, 0]
